Goal: Transaction & Acquisition: Purchase product/service

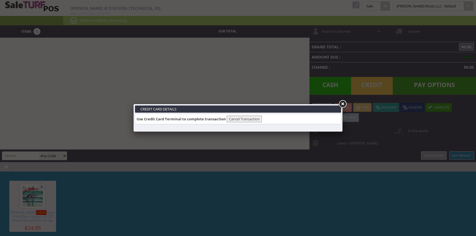
click at [344, 105] on link at bounding box center [342, 104] width 10 height 10
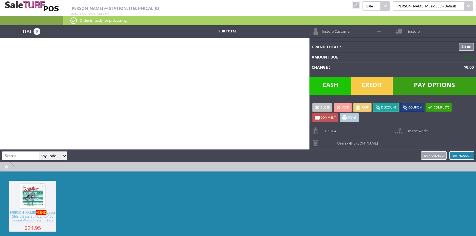
click at [359, 4] on link at bounding box center [355, 4] width 7 height 7
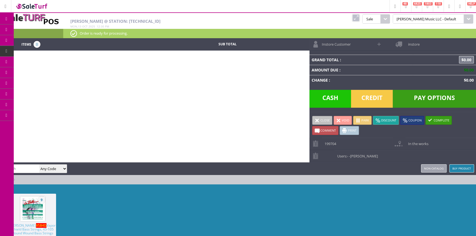
click at [46, 51] on span "POS Console" at bounding box center [45, 51] width 21 height 5
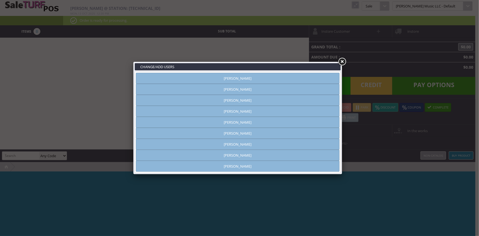
type input "[PERSON_NAME]"
click at [243, 78] on link "[PERSON_NAME]" at bounding box center [238, 78] width 204 height 11
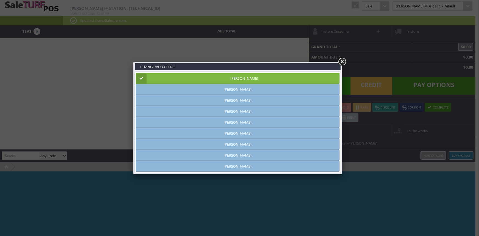
click at [341, 60] on link at bounding box center [342, 62] width 10 height 10
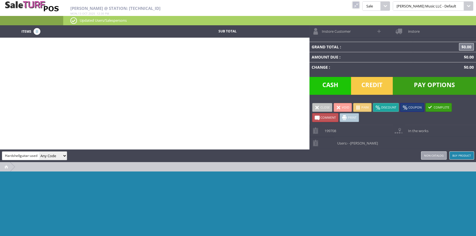
type input "Hardshellguitar-used"
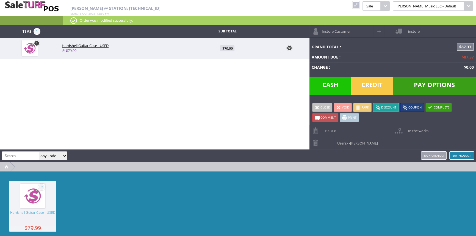
click at [228, 49] on span "$79.99" at bounding box center [227, 48] width 14 height 6
type input "79.99"
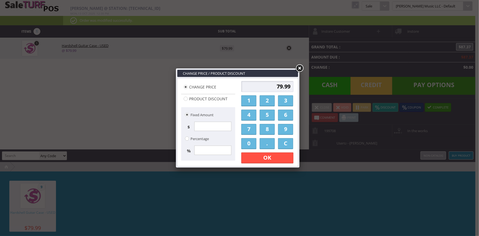
click at [280, 85] on input "79.99" at bounding box center [267, 86] width 52 height 11
type input "75.99"
click at [281, 159] on link "OK" at bounding box center [267, 157] width 52 height 11
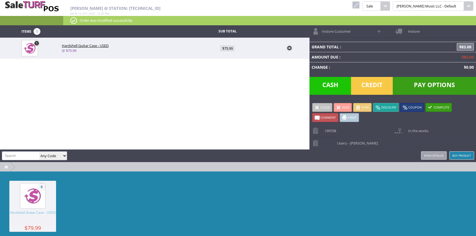
click at [375, 85] on span "Credit" at bounding box center [372, 86] width 42 height 18
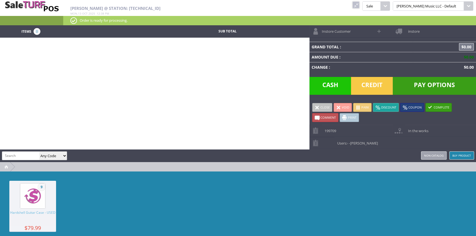
click at [359, 5] on link at bounding box center [355, 4] width 7 height 7
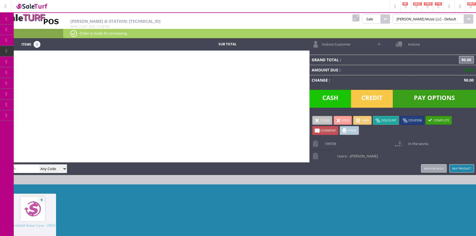
drag, startPoint x: 32, startPoint y: 33, endPoint x: 36, endPoint y: 33, distance: 3.6
click at [32, 33] on link "Products" at bounding box center [43, 29] width 58 height 11
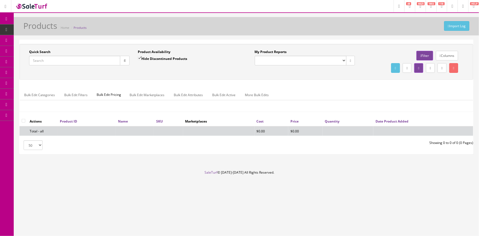
click at [103, 62] on input "Quick Search" at bounding box center [74, 61] width 91 height 10
type input "bifet boost"
click at [143, 60] on label "Hide Discontinued Products" at bounding box center [162, 58] width 49 height 5
click at [141, 60] on input "Hide Discontinued Products" at bounding box center [140, 58] width 4 height 4
checkbox input "false"
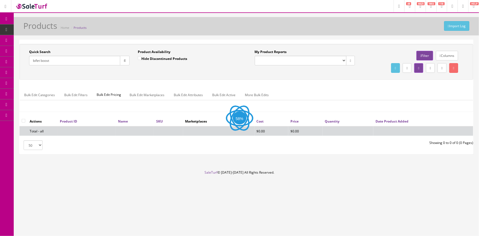
click at [142, 72] on div "Quick Search bifet boost Date From Product Availability Hide Discontinued Produ…" at bounding box center [246, 61] width 451 height 25
click at [123, 58] on button "button" at bounding box center [125, 61] width 10 height 10
click at [134, 70] on div "Quick Search bifet boost Date From Product Availability Hide Discontinued Produ…" at bounding box center [246, 61] width 451 height 25
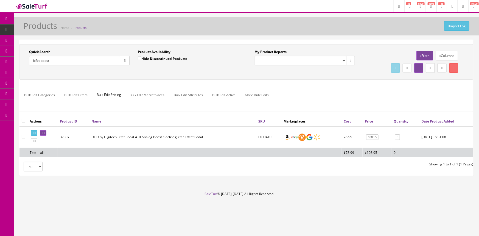
click at [60, 62] on input "bifet boost" at bounding box center [74, 61] width 91 height 10
click at [32, 51] on icon at bounding box center [29, 51] width 6 height 4
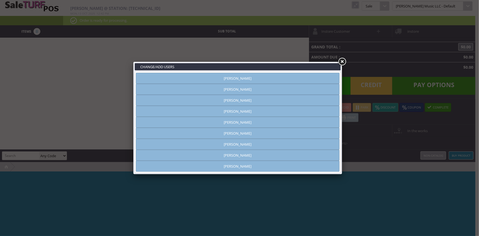
type input "[PERSON_NAME]"
click at [245, 78] on link "[PERSON_NAME]" at bounding box center [238, 78] width 204 height 11
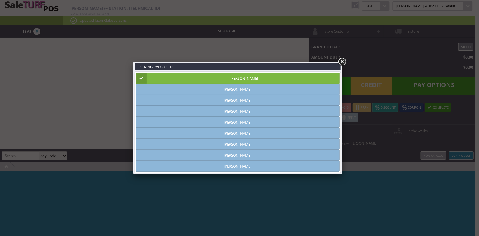
click at [343, 61] on link at bounding box center [342, 62] width 10 height 10
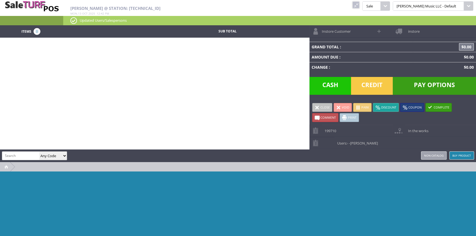
click at [459, 153] on link "Buy Product" at bounding box center [461, 155] width 25 height 8
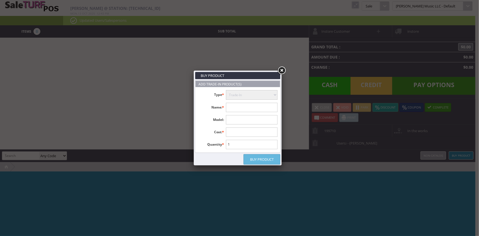
click at [235, 109] on input "text" at bounding box center [252, 107] width 52 height 9
type input "Peavey Triumph 60 Head"
click at [234, 120] on input "text" at bounding box center [252, 119] width 52 height 9
click at [230, 132] on input "text" at bounding box center [252, 131] width 52 height 9
type input "200"
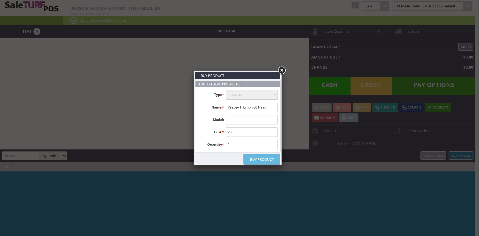
click at [269, 162] on link "Buy Product" at bounding box center [262, 159] width 37 height 10
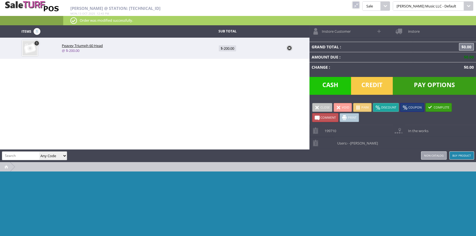
click at [19, 155] on input "search" at bounding box center [20, 156] width 37 height 8
click at [456, 154] on link "Buy Product" at bounding box center [461, 155] width 25 height 8
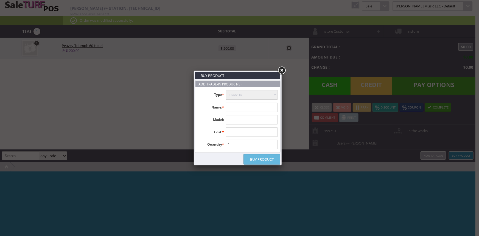
drag, startPoint x: 237, startPoint y: 104, endPoint x: 238, endPoint y: 101, distance: 3.5
click at [237, 104] on input "text" at bounding box center [252, 107] width 52 height 9
type input "DOD Bifet"
type input "40"
click at [255, 159] on link "Buy Product" at bounding box center [262, 159] width 37 height 10
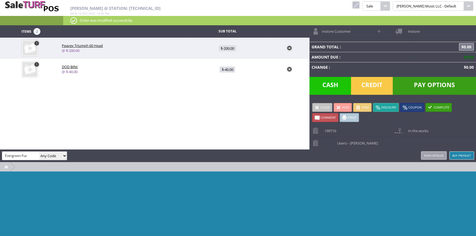
type input "Evergreen Fuzz"
click at [465, 152] on link "Buy Product" at bounding box center [461, 155] width 25 height 8
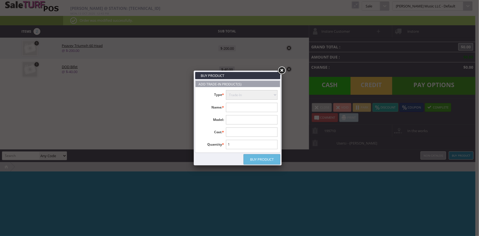
click at [259, 109] on input "text" at bounding box center [252, 107] width 52 height 9
paste input "Evergreen Fuzz"
type input "Evergreen Fuzz"
type input "60"
click at [267, 160] on link "Buy Product" at bounding box center [262, 159] width 37 height 10
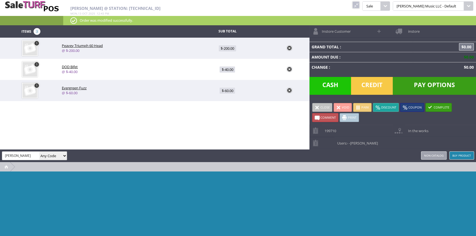
type input "Od Preamp"
click at [458, 151] on link "Buy Product" at bounding box center [461, 155] width 25 height 8
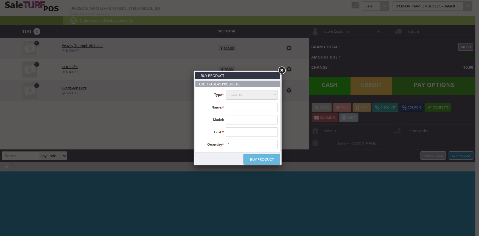
click at [245, 109] on input "text" at bounding box center [252, 107] width 52 height 9
paste input "Od Preamp"
type input "Od Preamp"
click at [231, 120] on input "text" at bounding box center [252, 119] width 52 height 9
click at [231, 132] on input "text" at bounding box center [252, 131] width 52 height 9
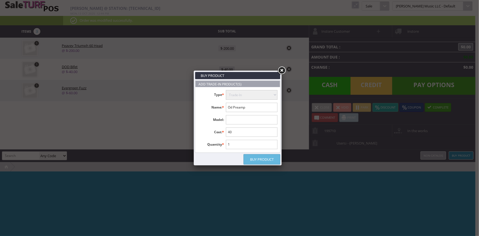
type input "40"
click at [270, 162] on link "Buy Product" at bounding box center [262, 159] width 37 height 10
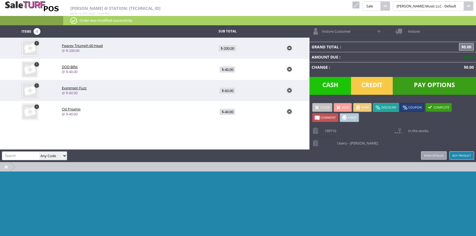
drag, startPoint x: 223, startPoint y: 71, endPoint x: 226, endPoint y: 73, distance: 3.6
click at [224, 71] on span "$-40.00" at bounding box center [227, 69] width 15 height 6
type input "-40"
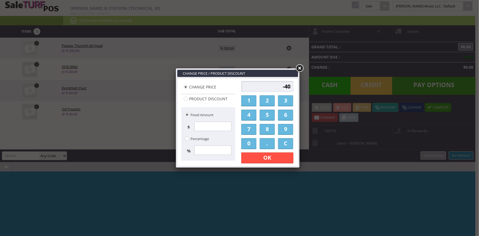
click at [275, 86] on input "-40" at bounding box center [267, 86] width 52 height 11
type input "0"
type input "30"
click at [268, 162] on link "OK" at bounding box center [267, 157] width 52 height 11
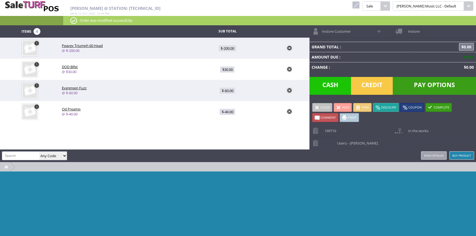
click at [272, 177] on div at bounding box center [238, 212] width 476 height 82
click at [229, 159] on div "amber helgren Any Code SKU UPC EAN Name Model Buy Product Non-catalog" at bounding box center [238, 155] width 476 height 13
click at [223, 68] on span "$30.00" at bounding box center [227, 69] width 14 height 6
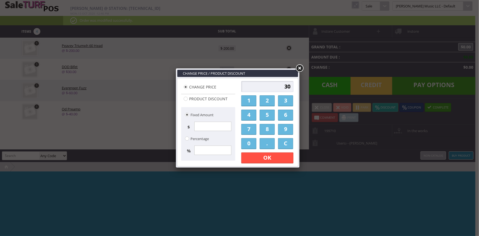
click at [264, 85] on input "30" at bounding box center [267, 86] width 52 height 11
type input "-30"
click at [265, 165] on div "-30 1 2 3 4 5 6 7 8 9 0 . C OK Apply Discount" at bounding box center [267, 122] width 55 height 86
click at [267, 162] on link "OK" at bounding box center [267, 157] width 52 height 11
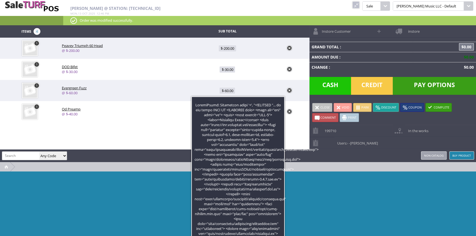
click at [290, 126] on div "Items 4 Sub Total 1 Peavey Triumph 60 Head @ $-200.00 $-200.00 1 DOD Bifet @ $-…" at bounding box center [238, 139] width 476 height 229
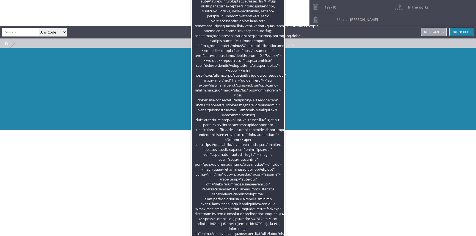
scroll to position [123, 0]
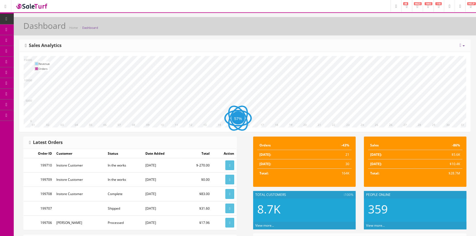
click at [30, 30] on icon at bounding box center [29, 29] width 6 height 4
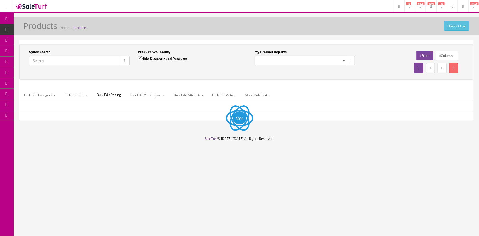
click at [53, 56] on input "Quick Search" at bounding box center [74, 61] width 91 height 10
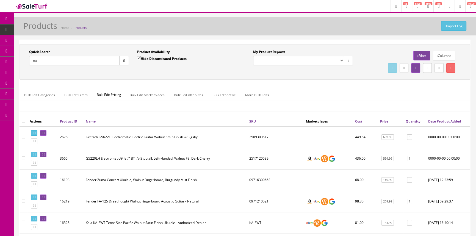
type input "n"
type input "ht20rmkii"
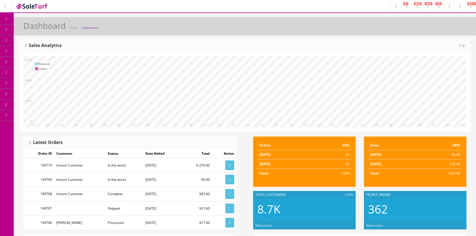
click at [58, 66] on link "Order List" at bounding box center [43, 62] width 58 height 11
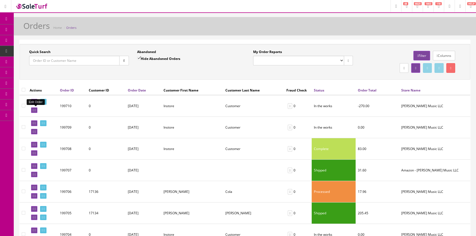
click at [34, 110] on icon at bounding box center [33, 110] width 1 height 3
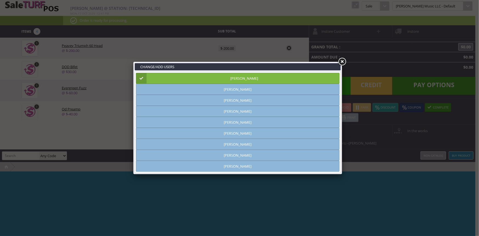
type input "[PERSON_NAME]"
click at [340, 62] on link at bounding box center [342, 62] width 10 height 10
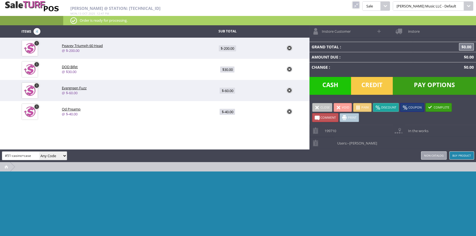
type input "#51-casino+case"
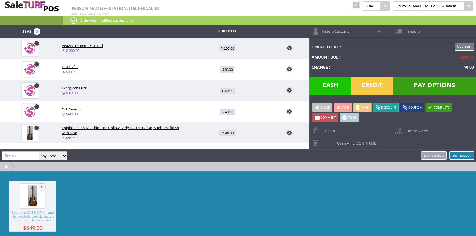
click at [228, 134] on span "$549.00" at bounding box center [227, 133] width 16 height 6
type input "549"
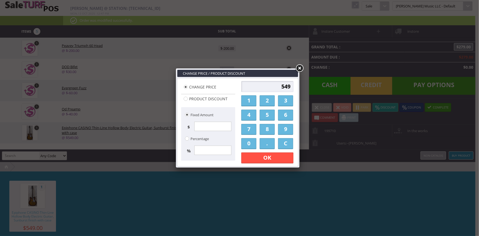
click at [272, 87] on input "549" at bounding box center [267, 86] width 52 height 11
type input "529"
click at [279, 158] on link "OK" at bounding box center [267, 157] width 52 height 11
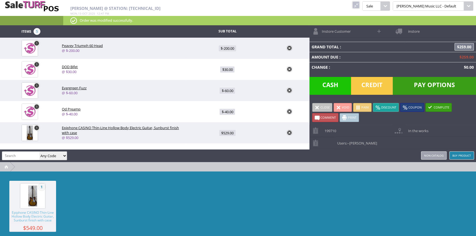
click at [278, 182] on div "1 Epiphone CASINO Thin-Line Hollow Body Electric Guitar, Sunburst finish with c…" at bounding box center [238, 212] width 476 height 82
click at [225, 67] on span "$30.00" at bounding box center [227, 69] width 14 height 6
type input "30"
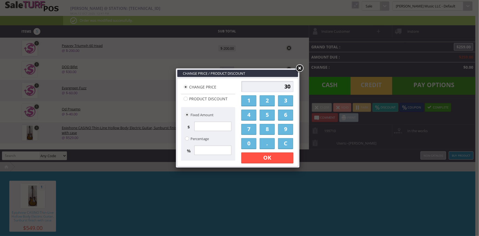
click at [256, 80] on div "30 1 2 3 4 5 6 7 8 9 0 . C OK Apply Discount" at bounding box center [267, 122] width 55 height 86
click at [256, 83] on input "30" at bounding box center [267, 86] width 52 height 11
type input "-30"
click at [271, 159] on link "OK" at bounding box center [267, 157] width 52 height 11
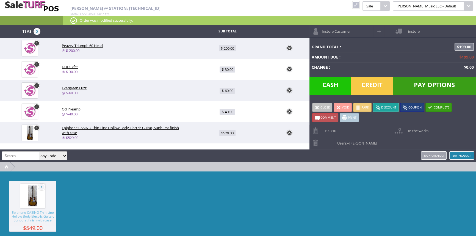
drag, startPoint x: 278, startPoint y: 169, endPoint x: 281, endPoint y: 163, distance: 6.1
click at [279, 169] on div at bounding box center [238, 166] width 476 height 9
click at [460, 42] on td "$199.00" at bounding box center [440, 47] width 71 height 10
click at [461, 45] on span "$199.00" at bounding box center [463, 46] width 19 height 7
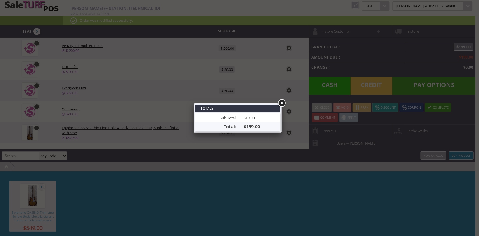
click at [281, 102] on link at bounding box center [282, 103] width 10 height 10
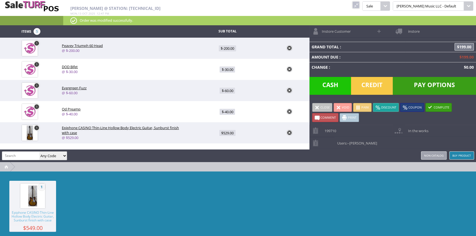
click at [301, 191] on div "1 Epiphone CASINO Thin-Line Hollow Body Electric Guitar, Sunburst finish with c…" at bounding box center [238, 212] width 476 height 82
click at [414, 87] on span "Pay Options" at bounding box center [434, 86] width 83 height 18
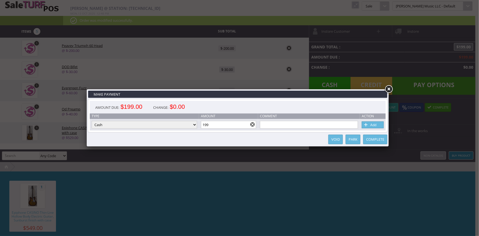
click at [244, 124] on input "199" at bounding box center [228, 125] width 55 height 8
click at [376, 127] on link "Add" at bounding box center [373, 124] width 22 height 7
type input "0"
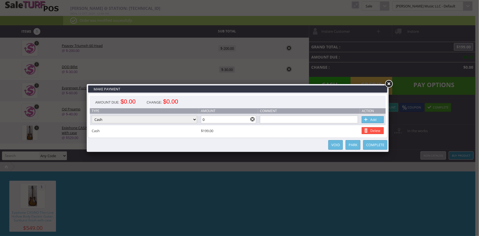
click at [381, 142] on link "Complete" at bounding box center [375, 145] width 24 height 10
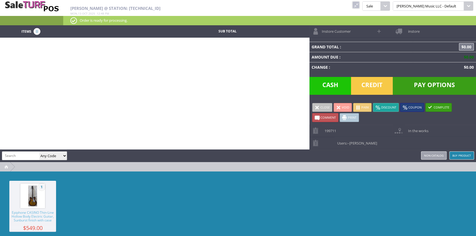
drag, startPoint x: 176, startPoint y: 144, endPoint x: 179, endPoint y: 146, distance: 3.2
click at [177, 144] on div "Items 0 Sub Total Instore Customer instore Grand Total : $0.00 Amount Due : $0.…" at bounding box center [238, 139] width 476 height 229
click at [359, 7] on link at bounding box center [355, 4] width 7 height 7
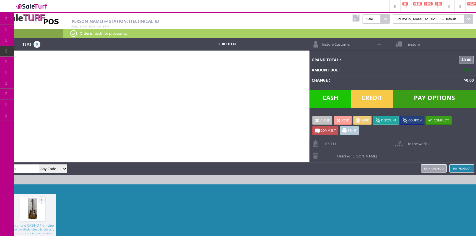
click at [44, 30] on span "Products" at bounding box center [40, 29] width 15 height 5
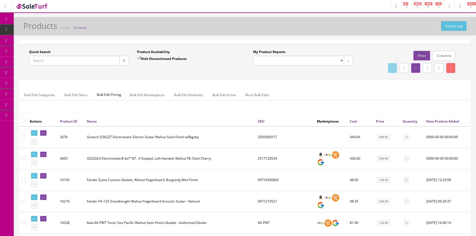
click at [68, 60] on input "Quick Search" at bounding box center [74, 61] width 90 height 10
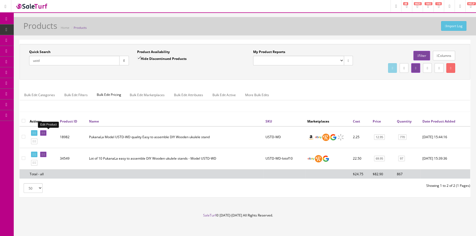
type input "ustd"
click at [43, 132] on icon at bounding box center [42, 133] width 1 height 3
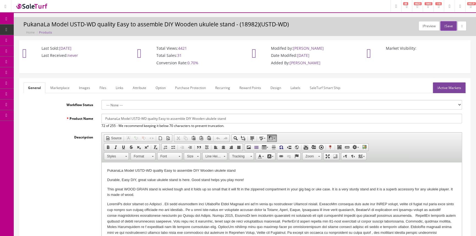
click at [84, 86] on link "Images" at bounding box center [84, 87] width 20 height 11
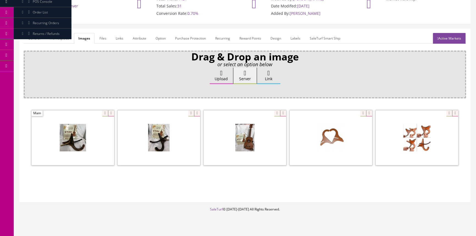
scroll to position [50, 0]
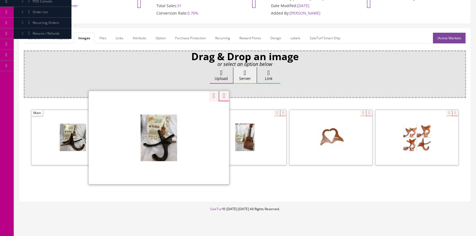
click at [187, 113] on div "Zoom" at bounding box center [159, 137] width 140 height 93
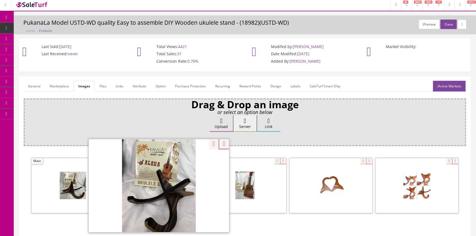
scroll to position [0, 0]
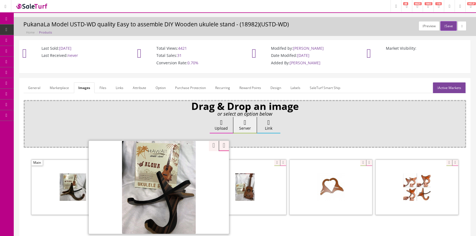
click at [43, 52] on span "POS Console" at bounding box center [43, 51] width 20 height 5
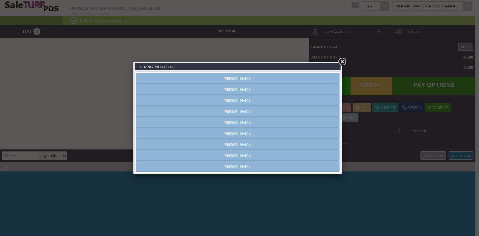
type input "[PERSON_NAME]"
click at [243, 90] on link "Andrew Nelson" at bounding box center [238, 89] width 204 height 11
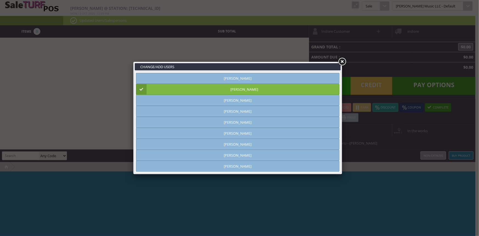
click at [342, 61] on link at bounding box center [342, 62] width 10 height 10
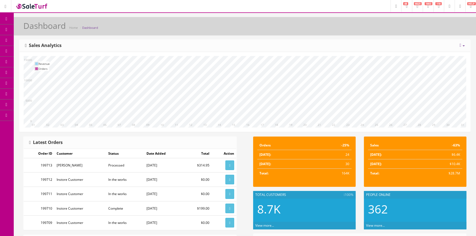
click at [46, 27] on span "Products" at bounding box center [39, 29] width 13 height 5
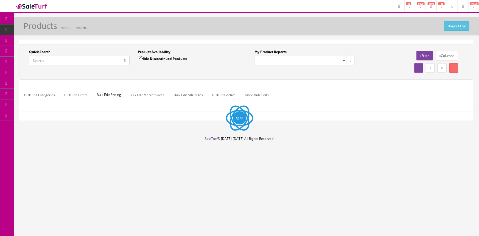
click at [52, 62] on input "Quick Search" at bounding box center [74, 61] width 91 height 10
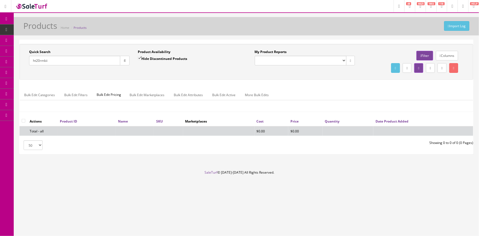
type input "ht20rmkii"
click at [141, 59] on input "Hide Discontinued Products" at bounding box center [140, 58] width 4 height 4
checkbox input "false"
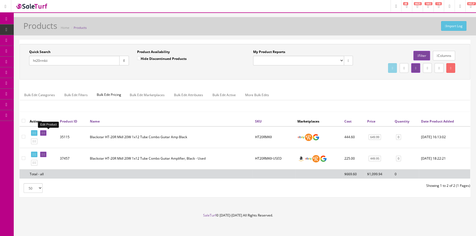
click at [46, 134] on link at bounding box center [43, 133] width 6 height 6
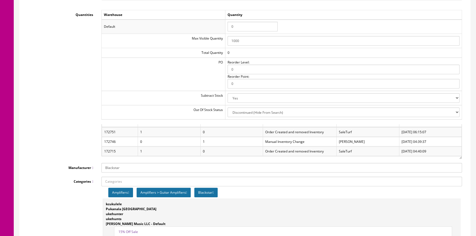
scroll to position [9, 0]
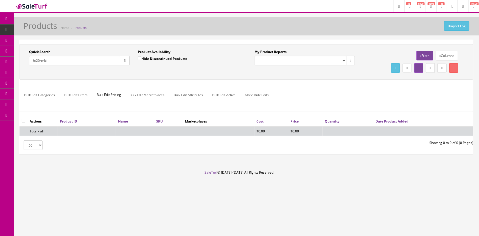
click at [138, 59] on input "Hide Discontinued Products" at bounding box center [140, 58] width 4 height 4
checkbox input "false"
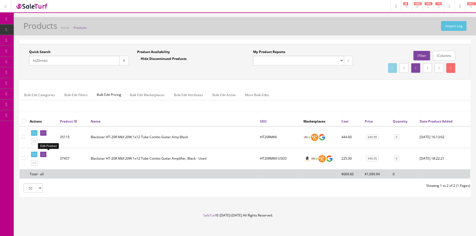
click at [45, 154] on icon at bounding box center [44, 154] width 1 height 3
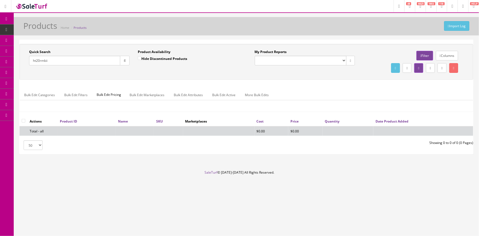
drag, startPoint x: 45, startPoint y: 64, endPoint x: 27, endPoint y: 59, distance: 18.5
click at [27, 59] on div "Quick Search ht20rmkii Date From" at bounding box center [79, 59] width 109 height 20
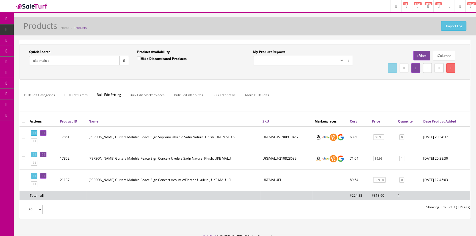
click at [81, 60] on input "uke malu t" at bounding box center [74, 61] width 90 height 10
drag, startPoint x: 81, startPoint y: 60, endPoint x: 82, endPoint y: 56, distance: 3.4
click at [81, 60] on input "uke malu t" at bounding box center [74, 61] width 90 height 10
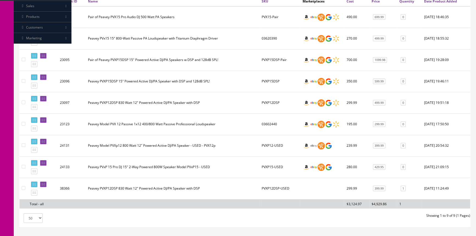
scroll to position [125, 0]
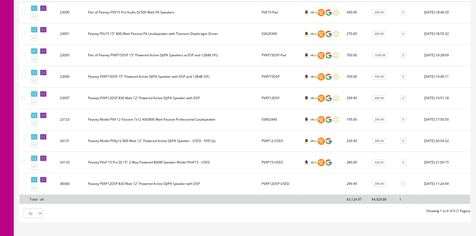
type input "PVX"
click at [271, 97] on td "PVXP12DSP" at bounding box center [279, 97] width 41 height 21
copy td "PVXP12DSP"
click at [45, 93] on icon at bounding box center [44, 94] width 1 height 3
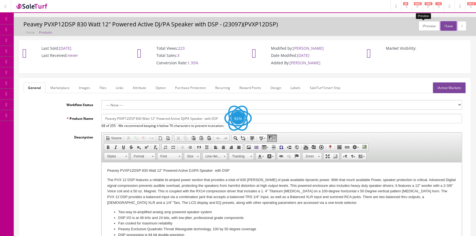
click at [428, 27] on button "Preview" at bounding box center [428, 26] width 21 height 10
click at [79, 84] on link "Images" at bounding box center [84, 87] width 20 height 11
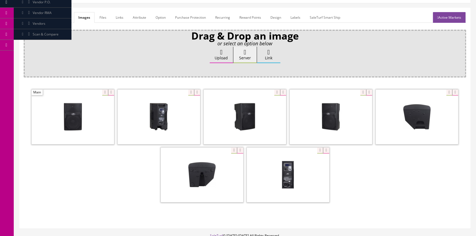
scroll to position [75, 0]
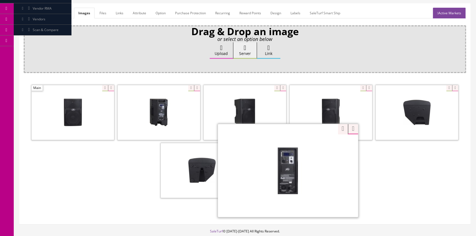
click at [313, 143] on div "Zoom" at bounding box center [288, 170] width 140 height 93
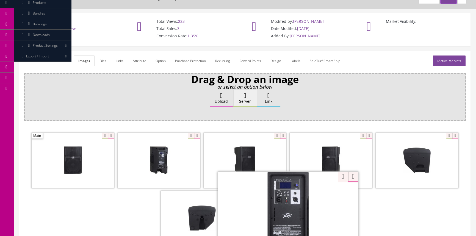
scroll to position [25, 0]
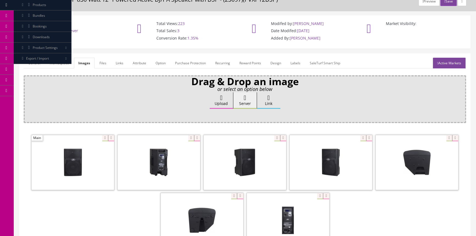
click at [421, 3] on button "Preview" at bounding box center [428, 1] width 21 height 10
click at [386, 55] on div "General Marketplace Images Files Links Attribute Option Purchase Protection Rec…" at bounding box center [245, 164] width 451 height 220
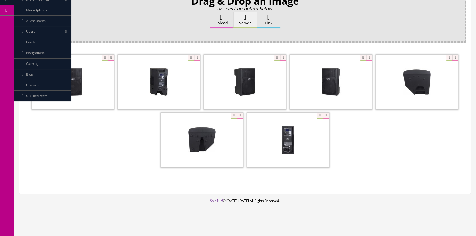
scroll to position [105, 0]
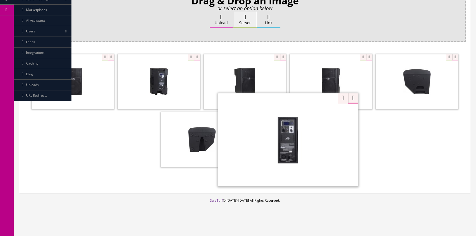
click at [318, 116] on div "Zoom" at bounding box center [288, 139] width 140 height 93
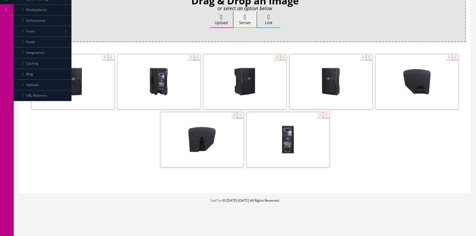
click at [348, 137] on div at bounding box center [245, 111] width 442 height 116
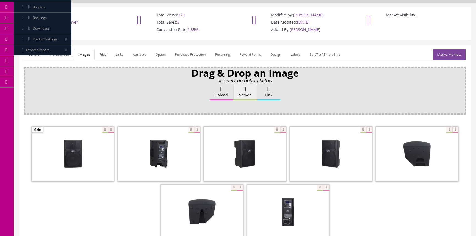
scroll to position [30, 0]
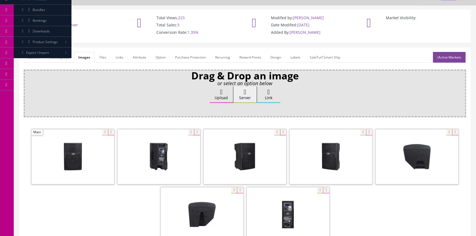
click at [32, 58] on link "General" at bounding box center [34, 57] width 21 height 11
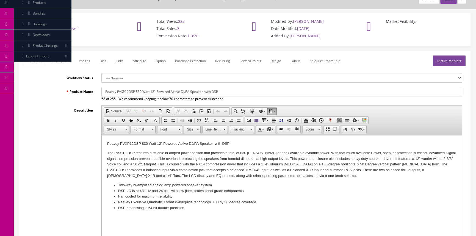
scroll to position [0, 0]
